Goal: Task Accomplishment & Management: Use online tool/utility

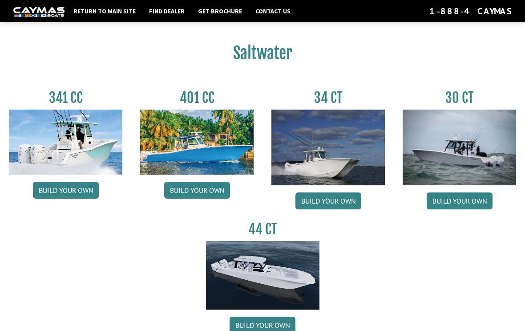
scroll to position [359, 0]
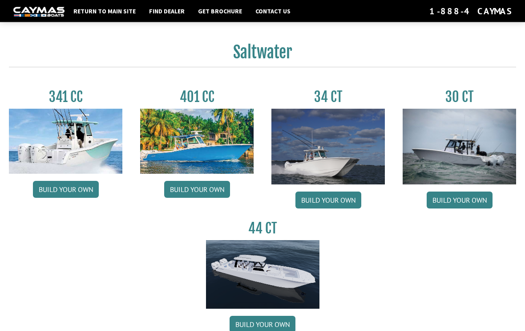
click at [360, 155] on img at bounding box center [327, 147] width 113 height 76
click at [346, 199] on link "Build your own" at bounding box center [328, 200] width 66 height 17
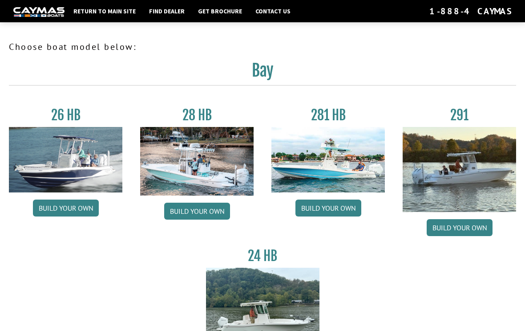
scroll to position [374, 0]
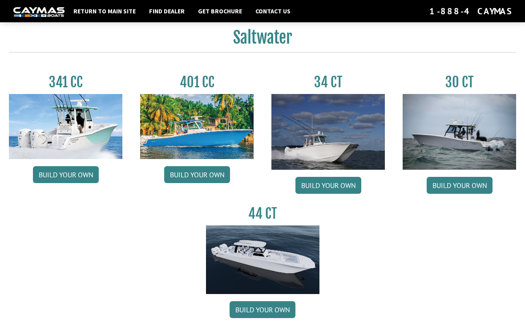
click at [481, 150] on img at bounding box center [459, 132] width 113 height 76
click at [465, 192] on link "Build your own" at bounding box center [460, 185] width 66 height 17
click at [298, 272] on img at bounding box center [262, 259] width 113 height 69
click at [290, 317] on link "Build your own" at bounding box center [263, 309] width 66 height 17
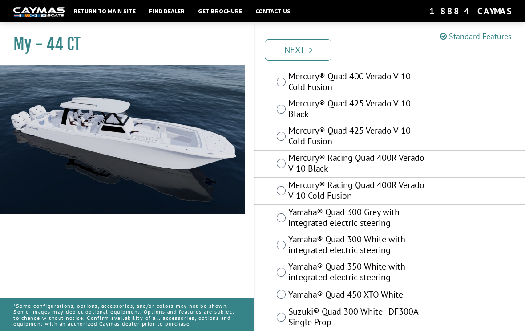
scroll to position [156, 0]
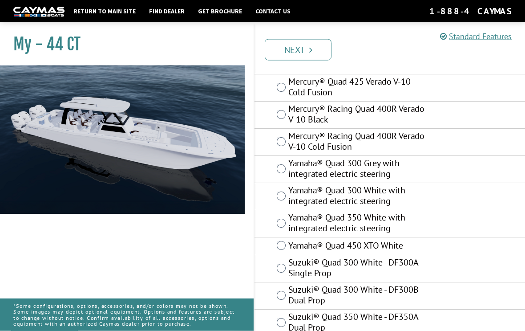
click at [319, 54] on link "Next" at bounding box center [298, 49] width 67 height 21
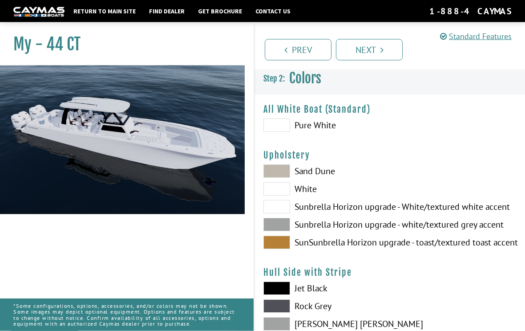
scroll to position [0, 0]
click at [281, 127] on span at bounding box center [276, 125] width 27 height 13
click at [281, 173] on span at bounding box center [276, 171] width 27 height 13
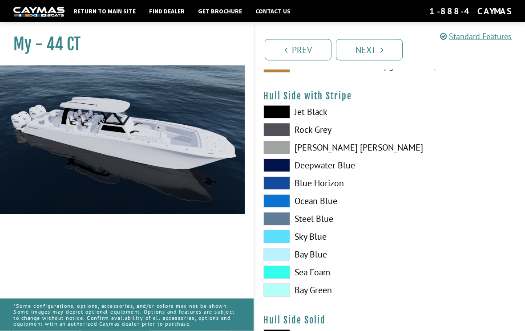
scroll to position [179, 0]
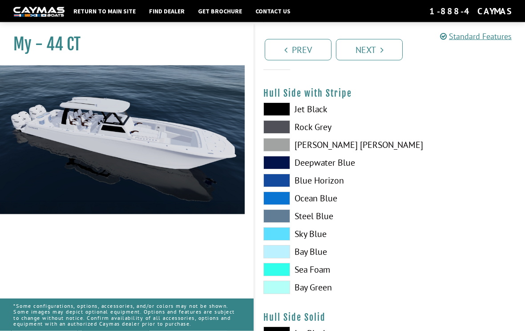
click at [285, 292] on span at bounding box center [276, 287] width 27 height 13
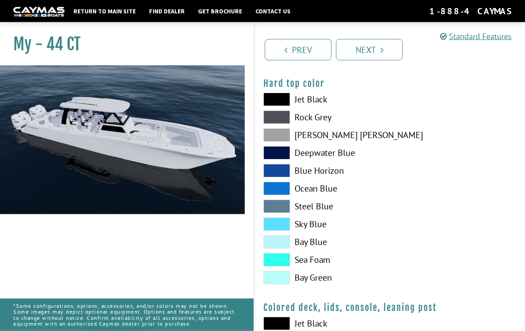
scroll to position [861, 0]
click at [287, 283] on span at bounding box center [276, 277] width 27 height 13
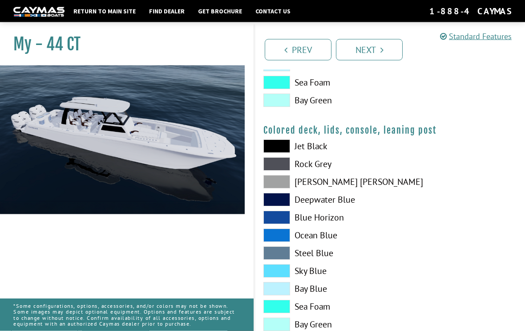
scroll to position [1053, 0]
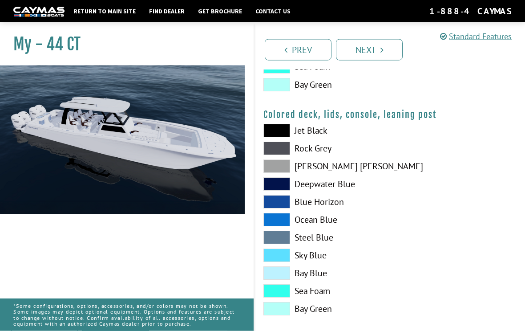
click at [396, 55] on link "Next" at bounding box center [369, 49] width 67 height 21
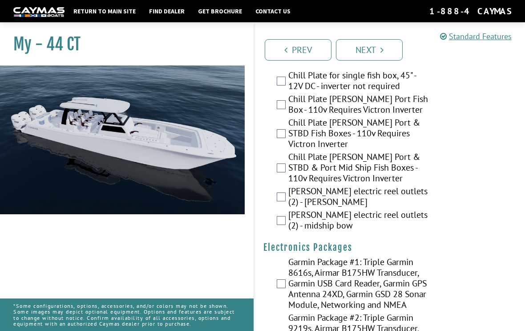
scroll to position [1497, 0]
